Goal: Navigation & Orientation: Find specific page/section

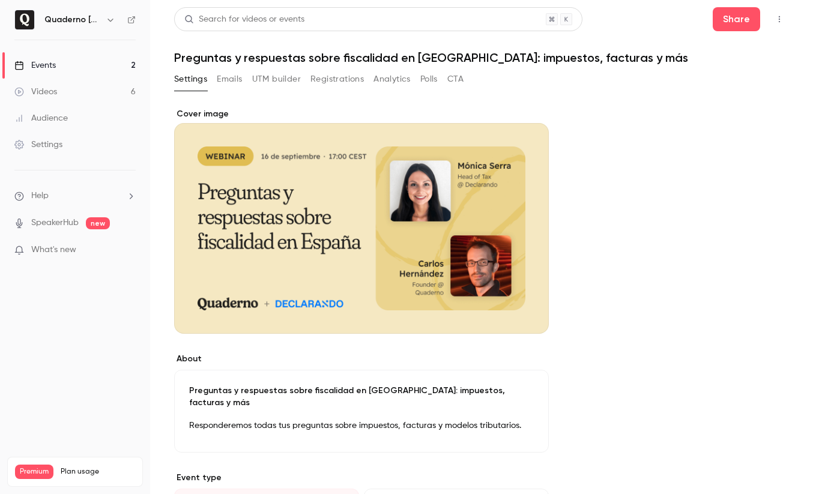
click at [40, 96] on div "Videos" at bounding box center [35, 92] width 43 height 12
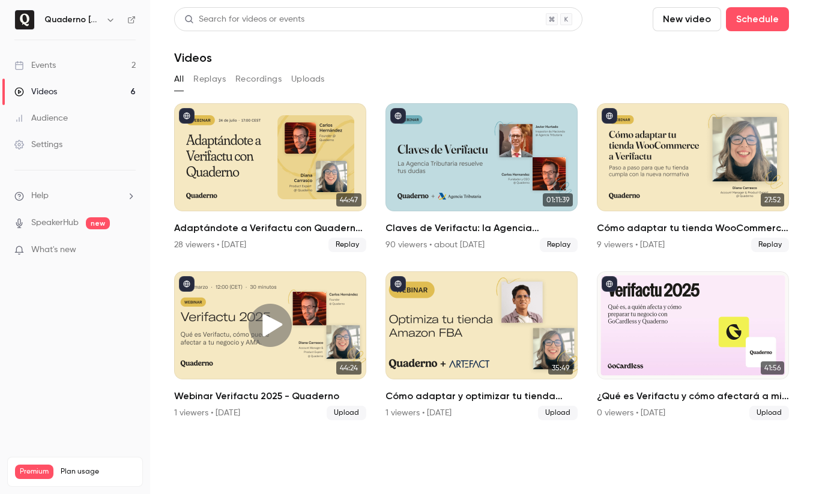
click at [94, 23] on h6 "Quaderno [GEOGRAPHIC_DATA]" at bounding box center [72, 20] width 56 height 12
click at [111, 20] on icon "button" at bounding box center [111, 20] width 10 height 10
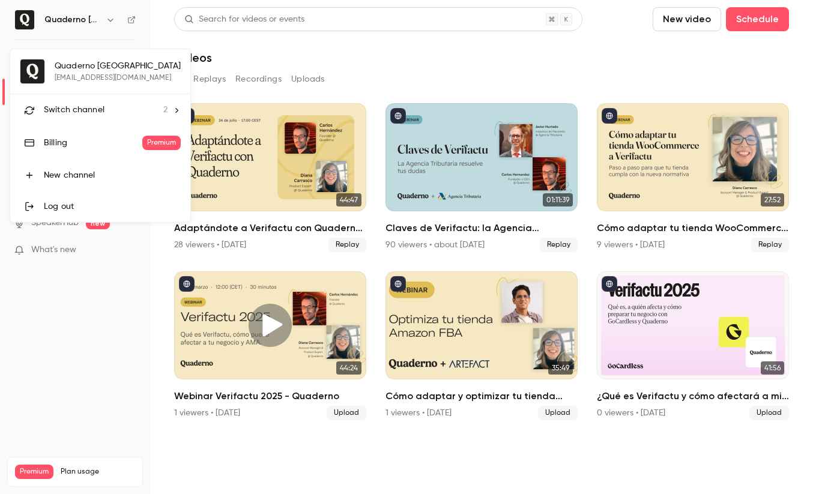
click at [171, 108] on li "Switch channel 2" at bounding box center [100, 110] width 180 height 32
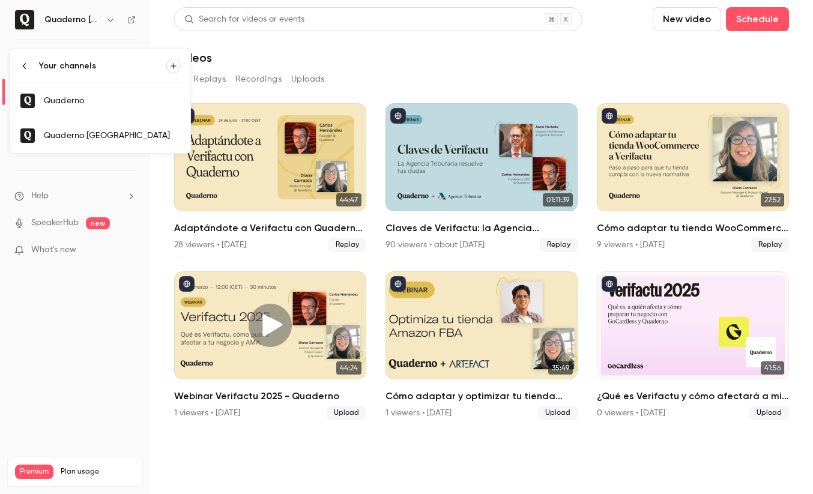
click at [127, 110] on link "Quaderno" at bounding box center [100, 101] width 180 height 35
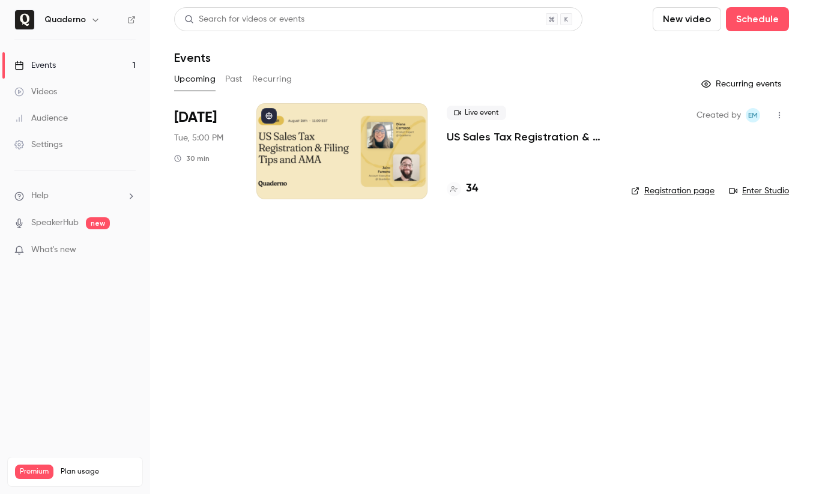
click at [234, 84] on button "Past" at bounding box center [233, 79] width 17 height 19
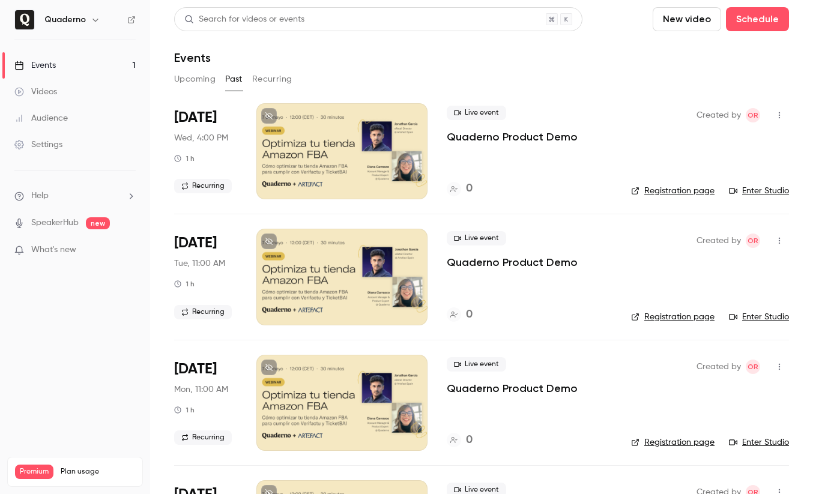
click at [282, 83] on button "Recurring" at bounding box center [272, 79] width 40 height 19
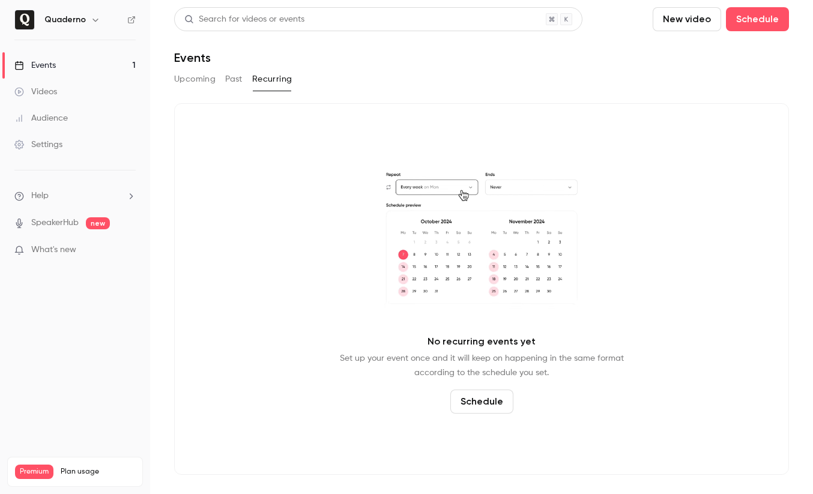
click at [227, 74] on button "Past" at bounding box center [233, 79] width 17 height 19
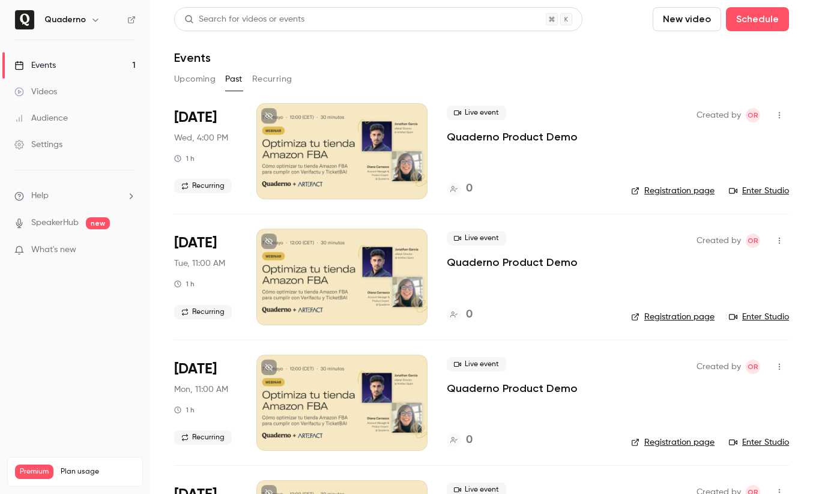
click at [201, 80] on button "Upcoming" at bounding box center [194, 79] width 41 height 19
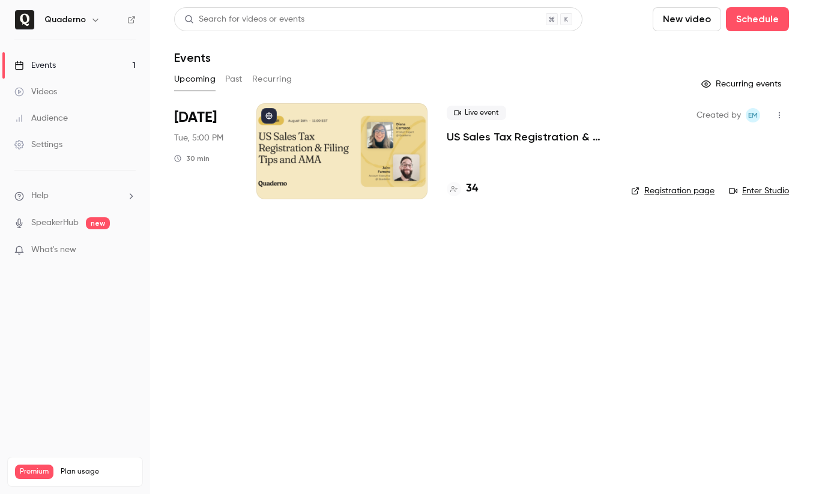
click at [82, 23] on h6 "Quaderno" at bounding box center [64, 20] width 41 height 12
click at [59, 93] on link "Videos" at bounding box center [75, 92] width 150 height 26
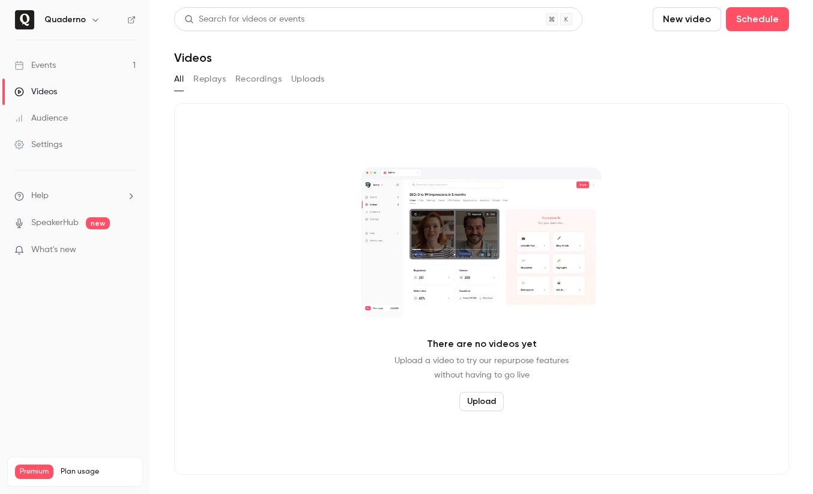
click at [213, 80] on button "Replays" at bounding box center [209, 79] width 32 height 19
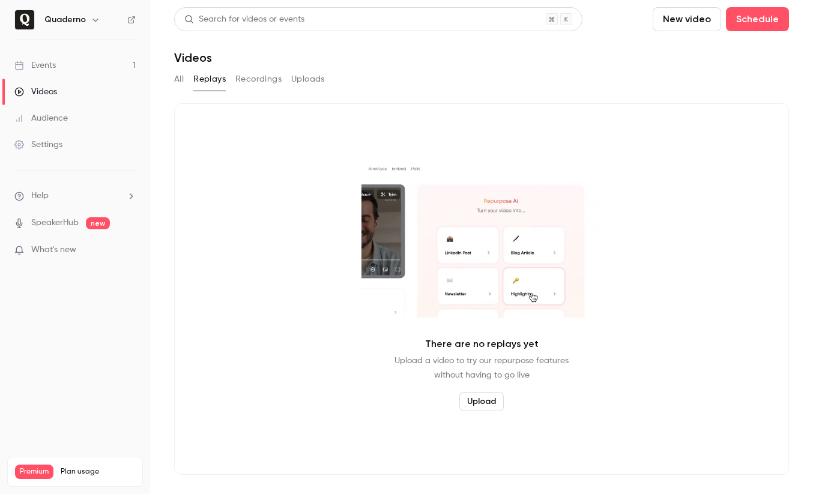
click at [269, 75] on button "Recordings" at bounding box center [259, 79] width 46 height 19
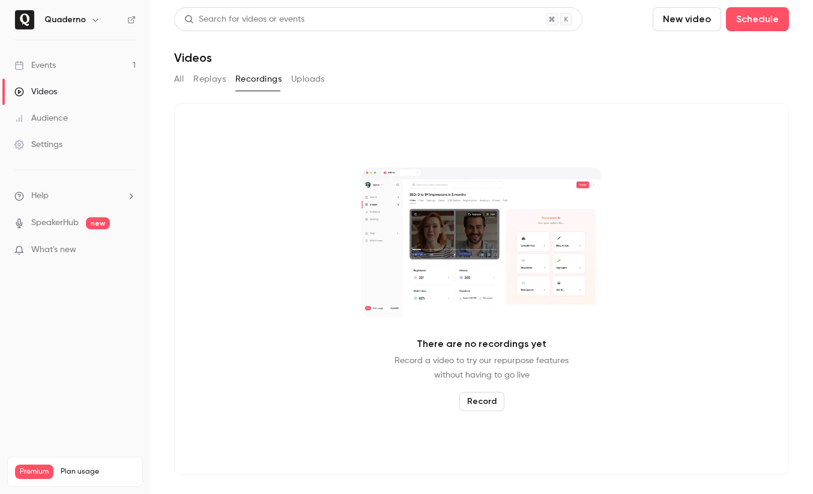
click at [300, 77] on button "Uploads" at bounding box center [308, 79] width 34 height 19
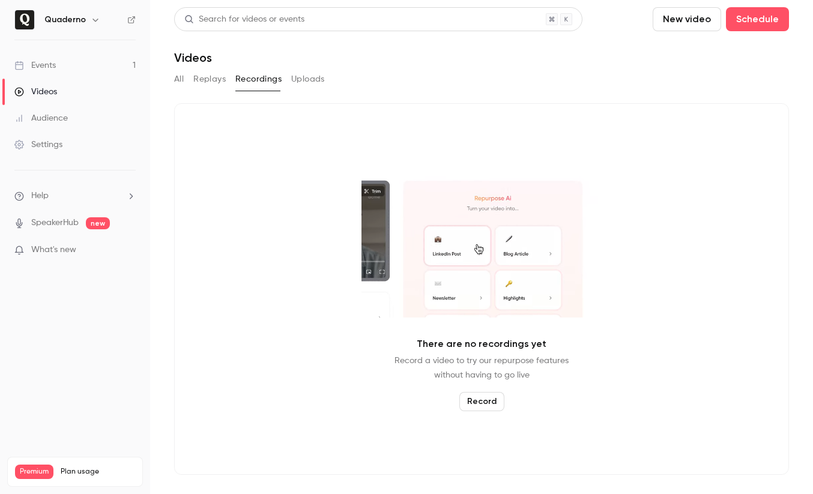
click at [301, 77] on button "Uploads" at bounding box center [308, 79] width 34 height 19
click at [252, 73] on button "Recordings" at bounding box center [259, 79] width 46 height 19
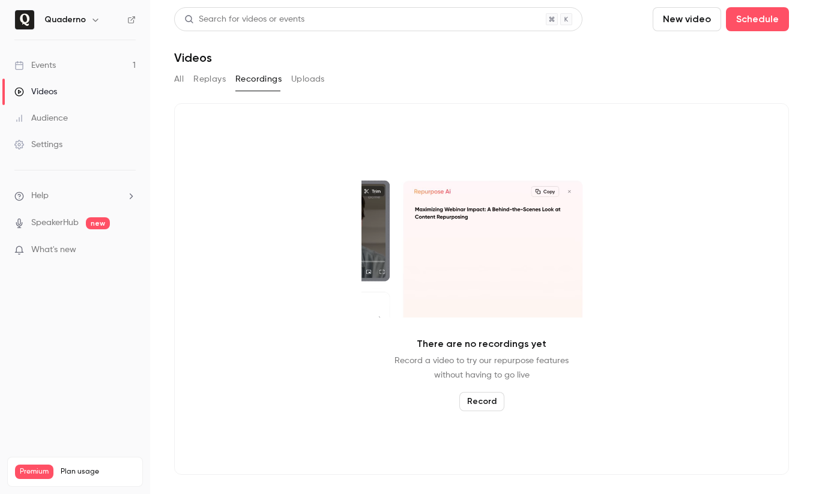
click at [308, 82] on button "Uploads" at bounding box center [308, 79] width 34 height 19
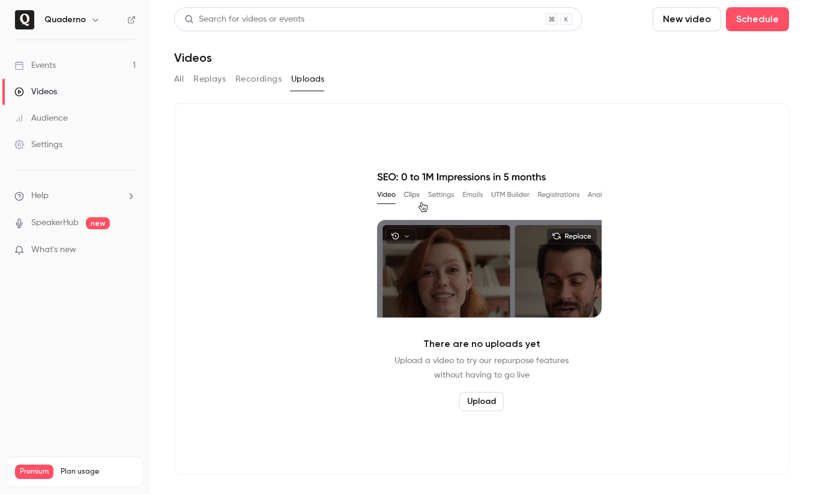
click at [175, 79] on button "All" at bounding box center [179, 79] width 10 height 19
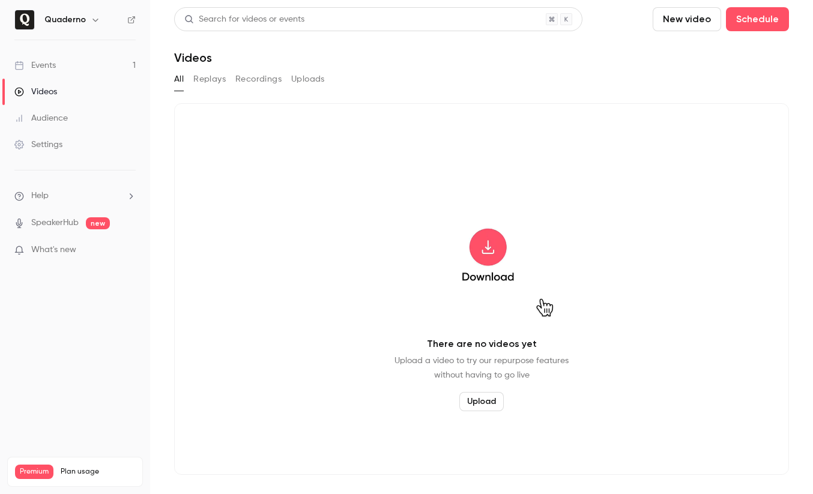
click at [177, 79] on button "All" at bounding box center [179, 79] width 10 height 19
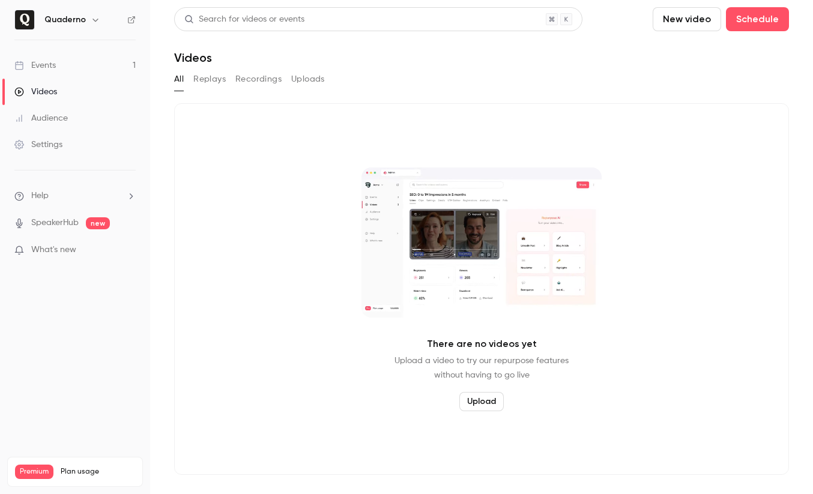
click at [214, 80] on button "Replays" at bounding box center [209, 79] width 32 height 19
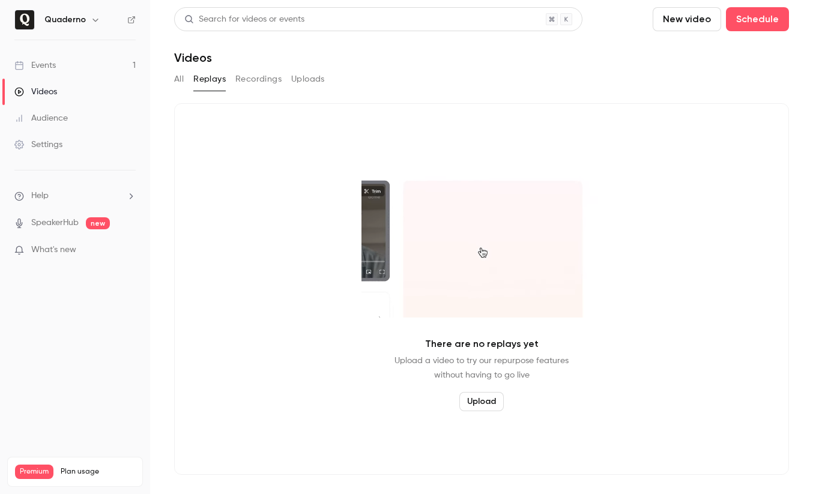
click at [256, 75] on button "Recordings" at bounding box center [259, 79] width 46 height 19
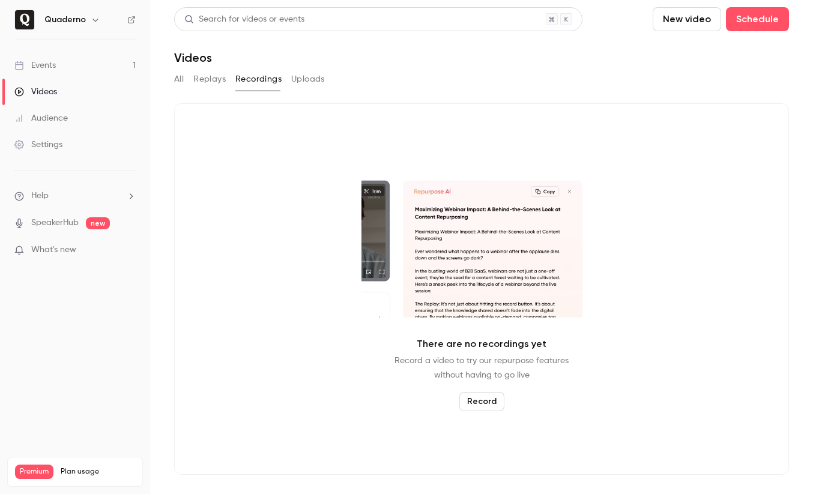
click at [311, 79] on button "Uploads" at bounding box center [308, 79] width 34 height 19
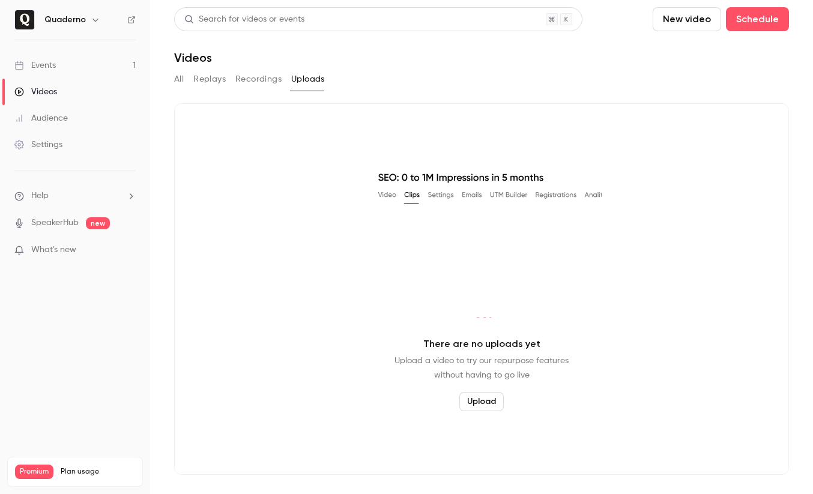
click at [184, 81] on div "All Replays Recordings Uploads" at bounding box center [481, 79] width 615 height 19
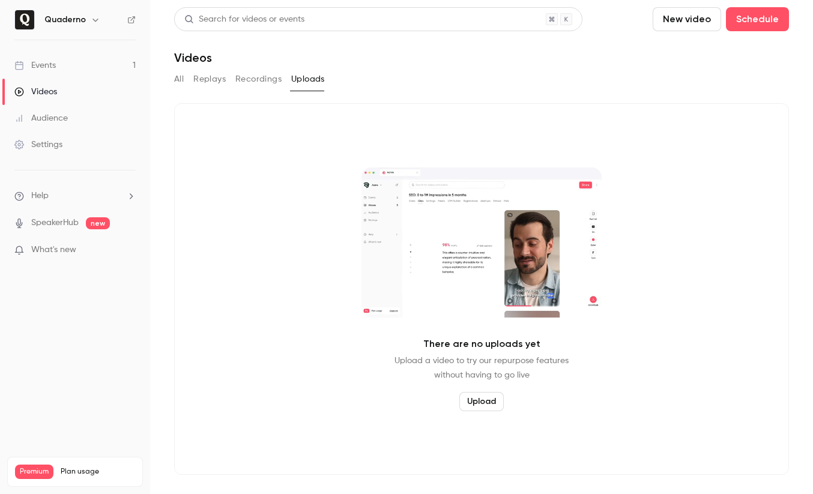
click at [181, 79] on button "All" at bounding box center [179, 79] width 10 height 19
